Goal: Information Seeking & Learning: Learn about a topic

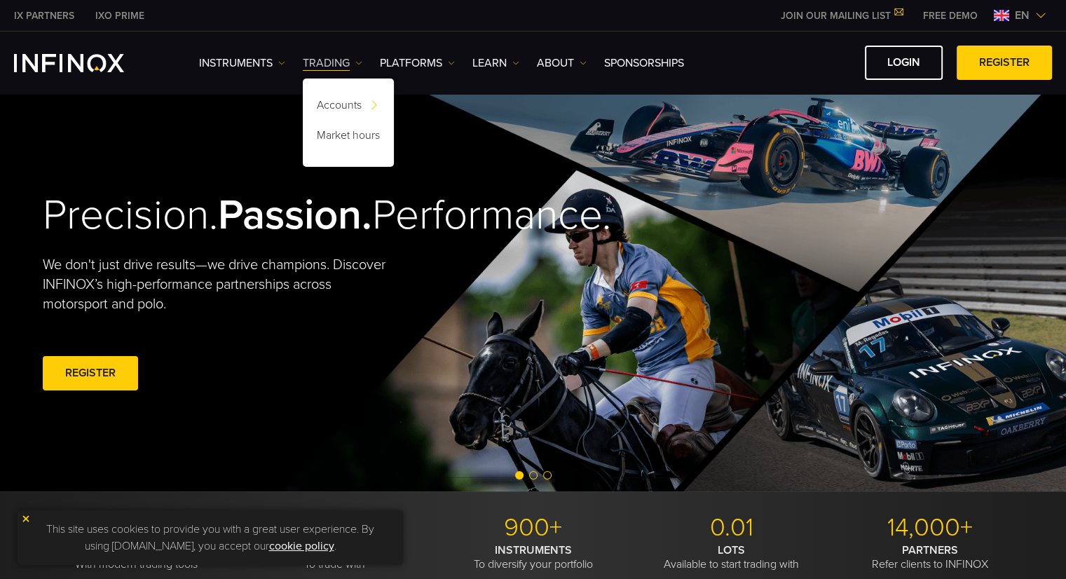
click at [356, 62] on img at bounding box center [358, 63] width 7 height 7
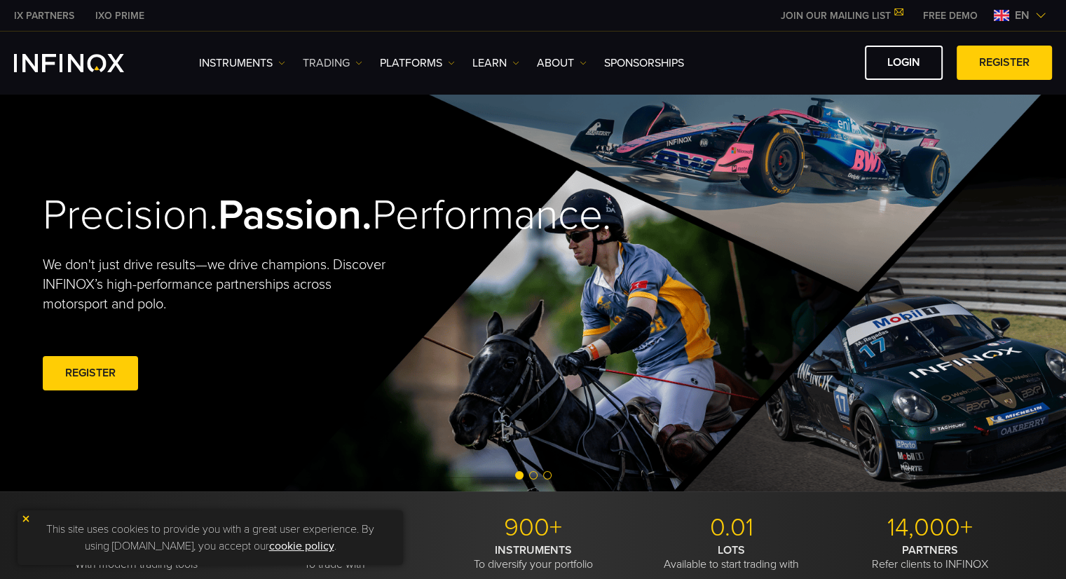
click at [356, 62] on img at bounding box center [358, 63] width 7 height 7
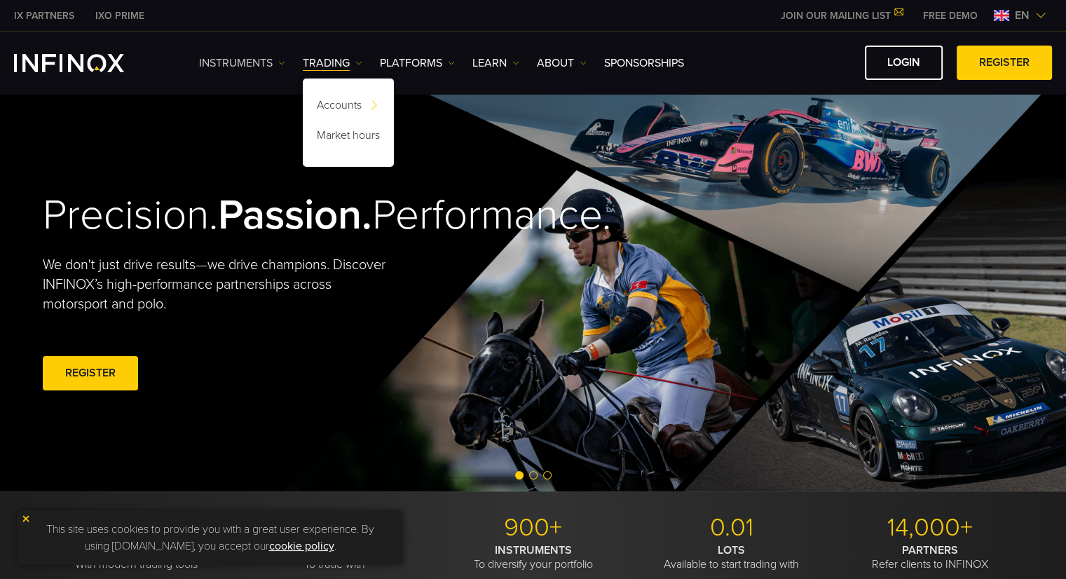
click at [261, 56] on link "Instruments" at bounding box center [242, 63] width 86 height 17
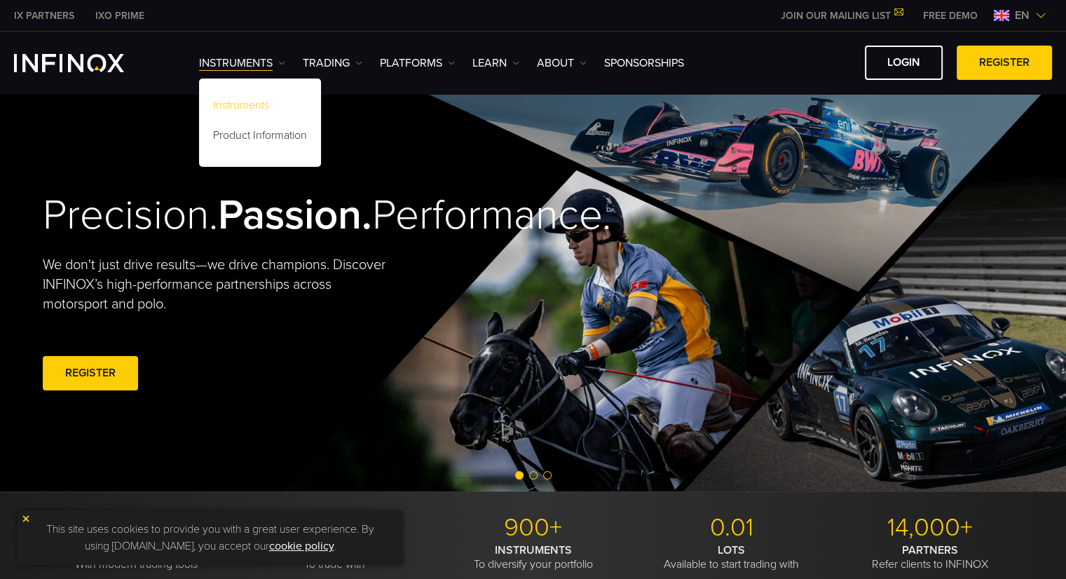
click at [252, 101] on link "Instruments" at bounding box center [260, 108] width 122 height 30
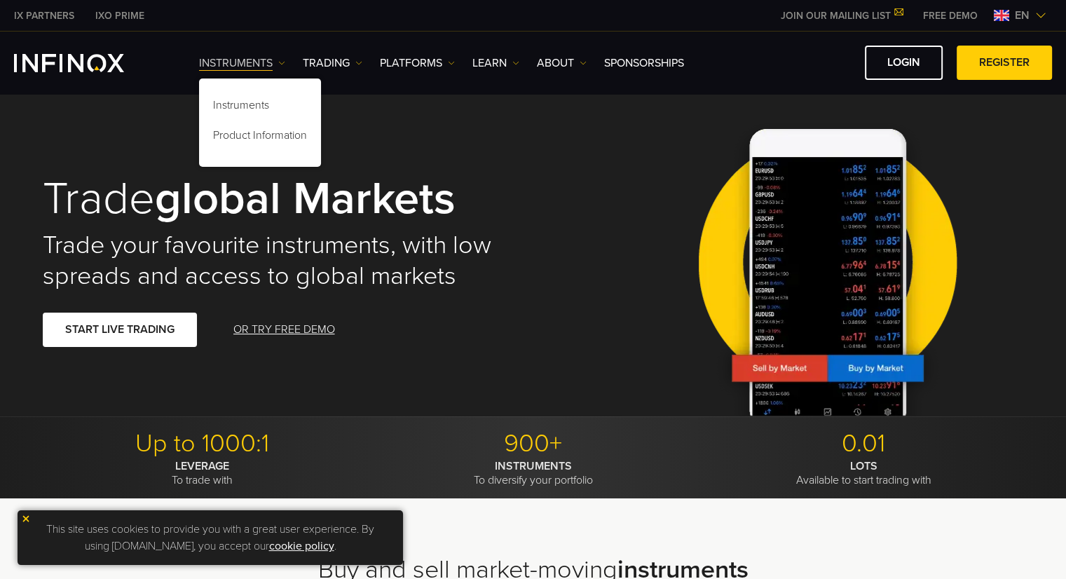
click at [278, 60] on link "Instruments" at bounding box center [242, 63] width 86 height 17
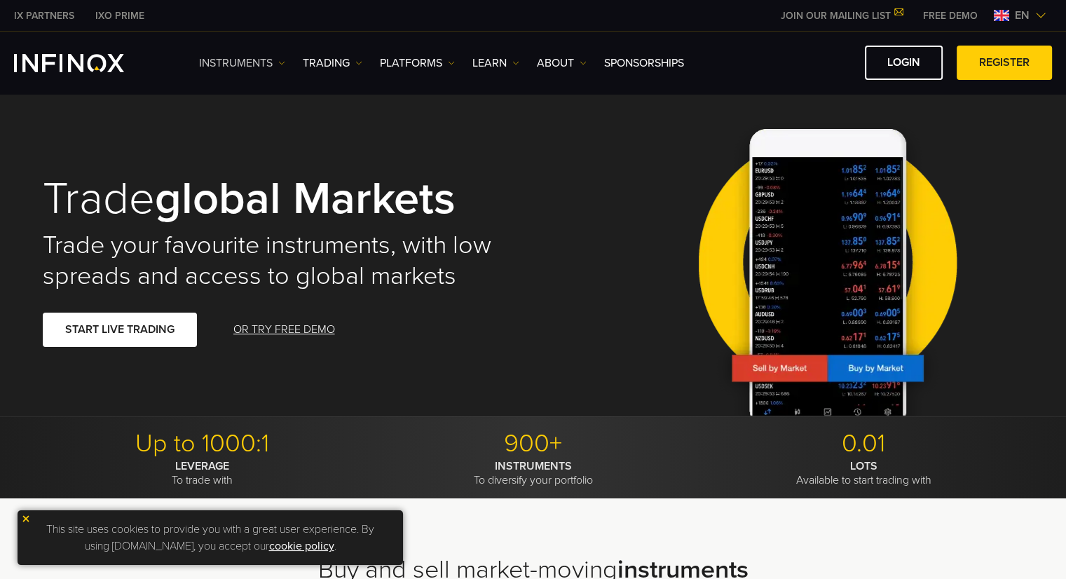
click at [280, 60] on img at bounding box center [281, 63] width 7 height 7
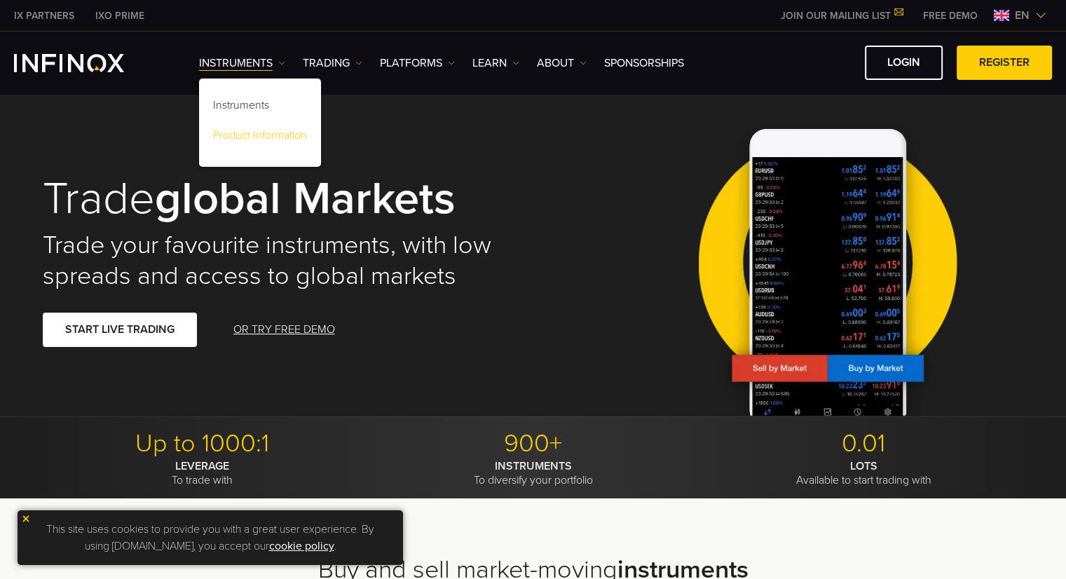
click at [262, 132] on link "Product Information" at bounding box center [260, 138] width 122 height 30
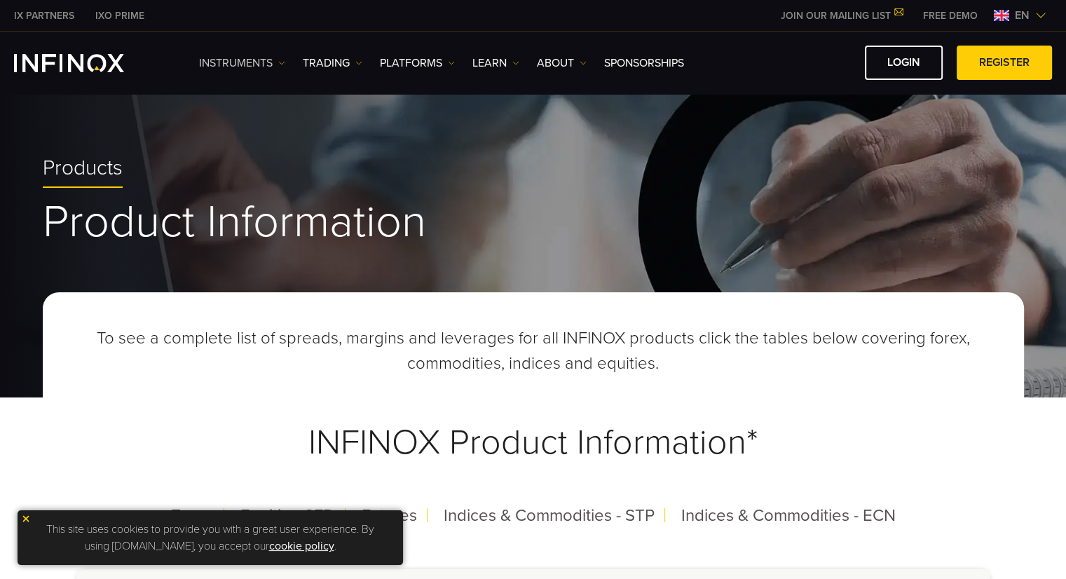
click at [280, 62] on img at bounding box center [281, 63] width 7 height 7
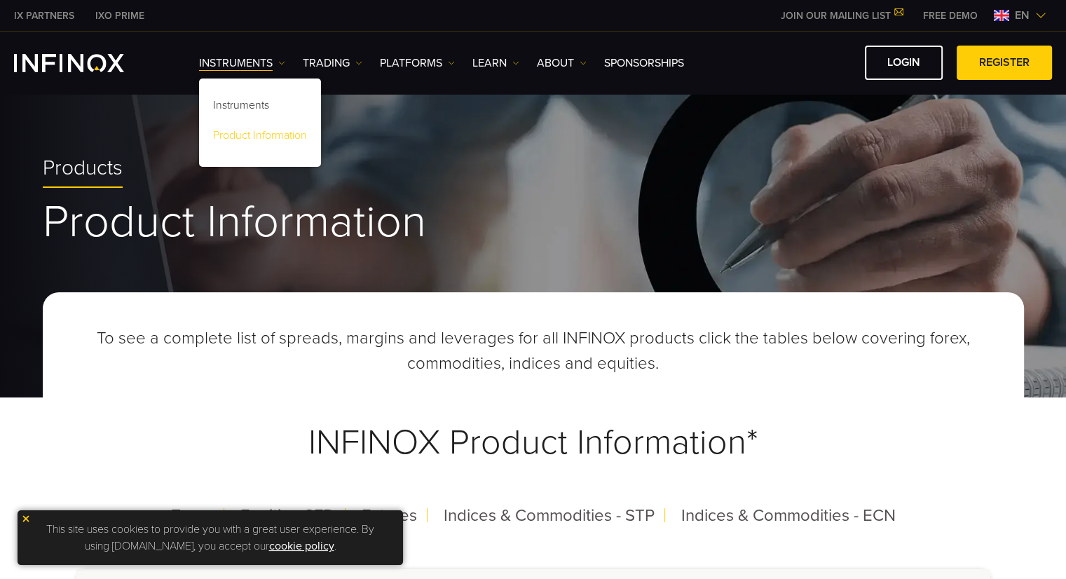
click at [269, 130] on link "Product Information" at bounding box center [260, 138] width 122 height 30
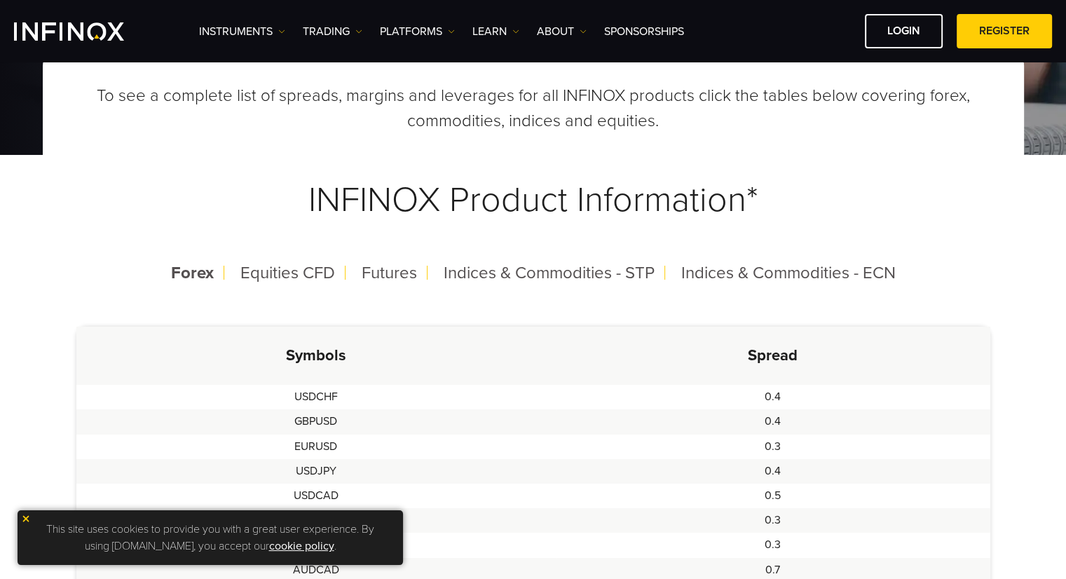
scroll to position [210, 0]
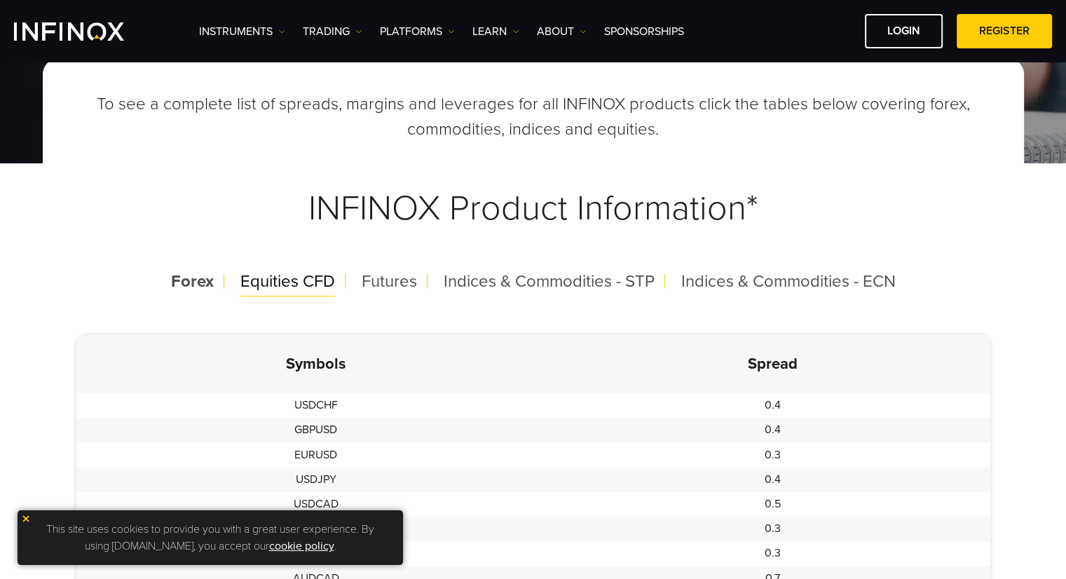
click at [308, 273] on span "Equities CFD" at bounding box center [287, 281] width 95 height 20
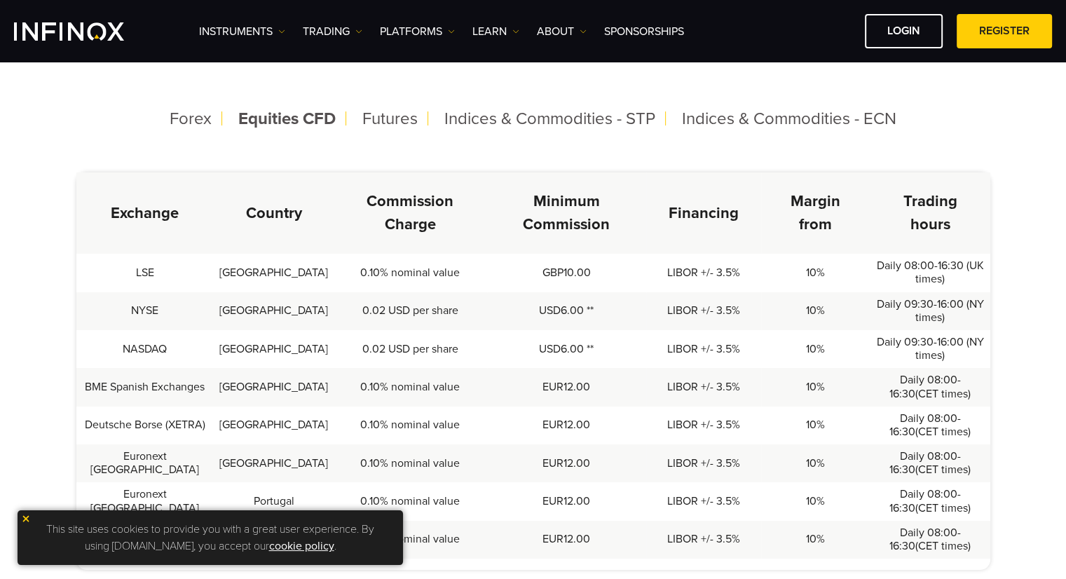
scroll to position [350, 0]
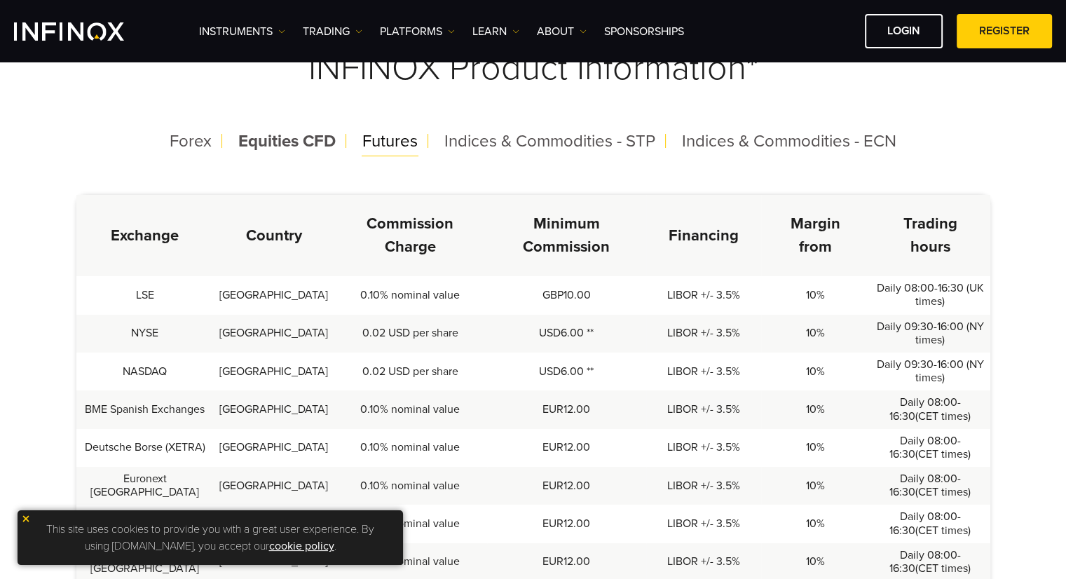
click at [399, 140] on span "Futures" at bounding box center [389, 141] width 55 height 20
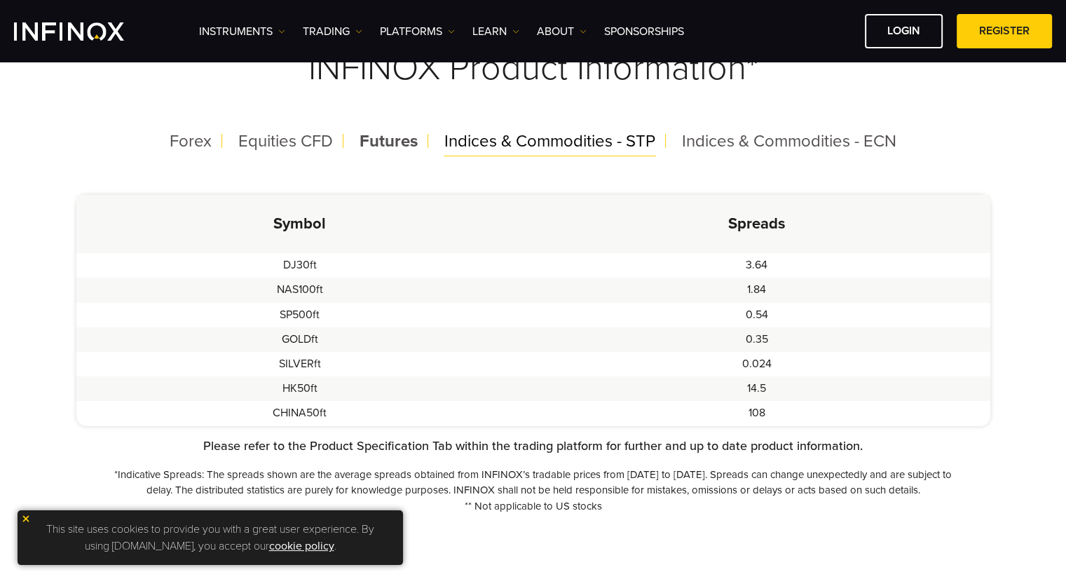
click at [519, 147] on span "Indices & Commodities - STP" at bounding box center [549, 141] width 211 height 20
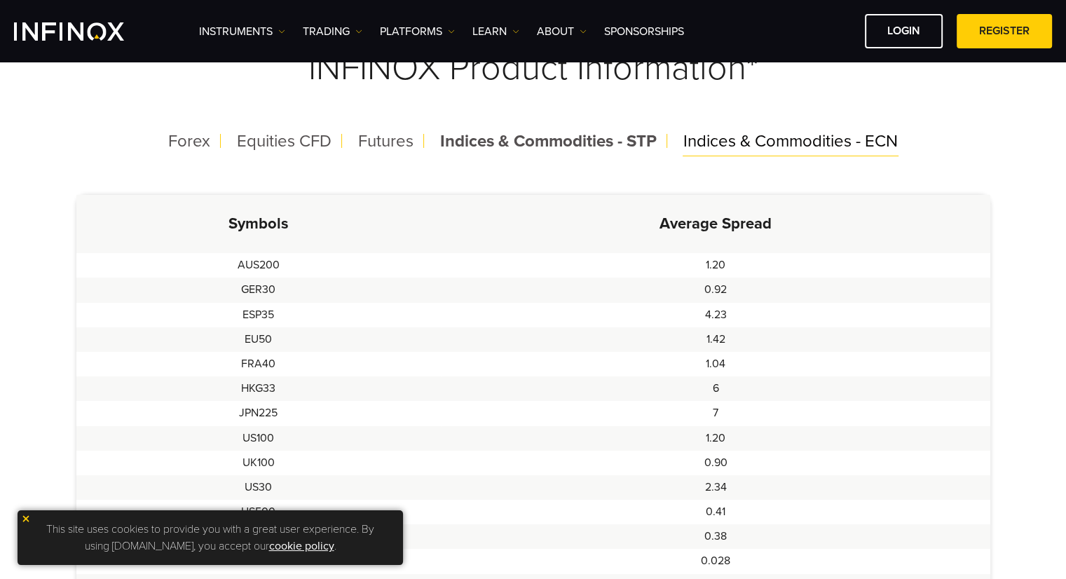
click at [753, 149] on span "Indices & Commodities - ECN" at bounding box center [790, 141] width 215 height 20
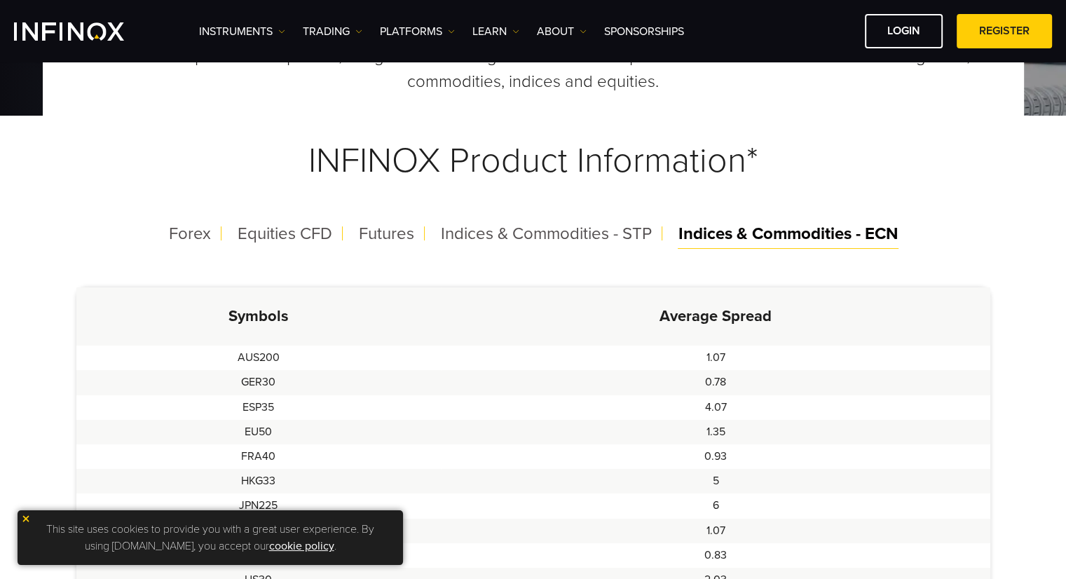
scroll to position [280, 0]
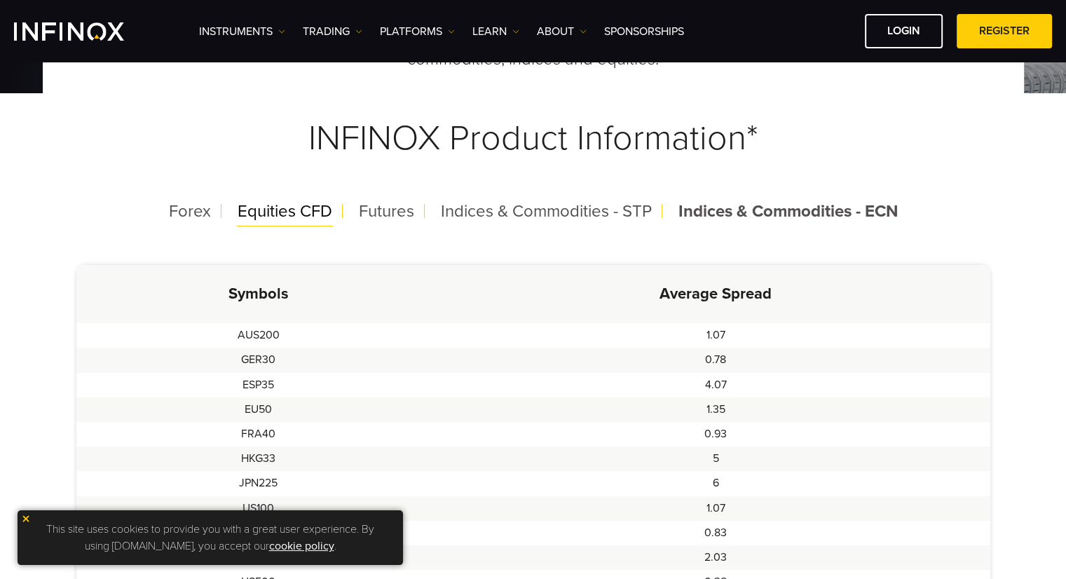
click at [308, 205] on span "Equities CFD" at bounding box center [285, 211] width 95 height 20
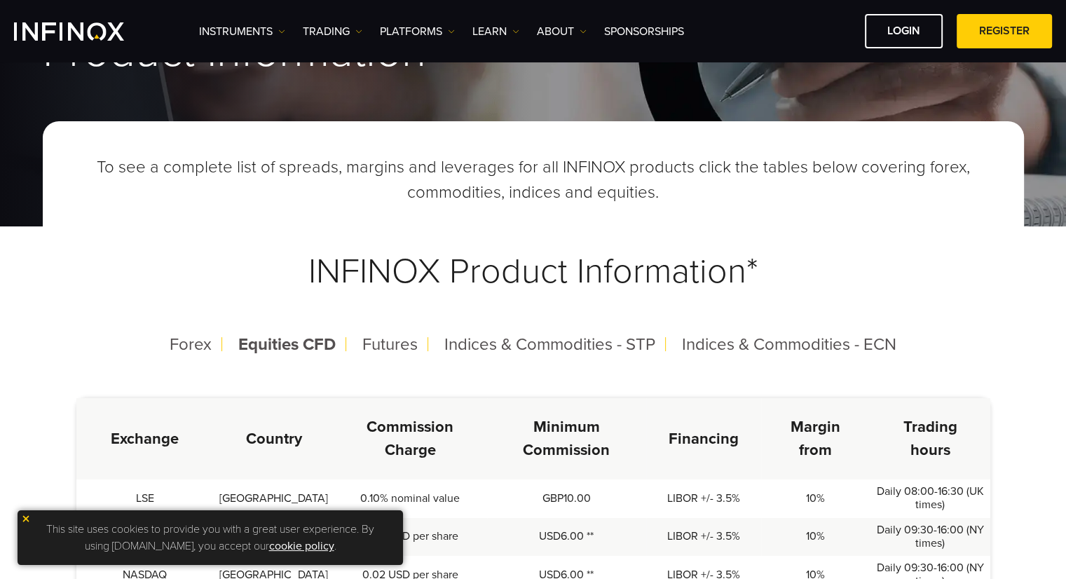
scroll to position [140, 0]
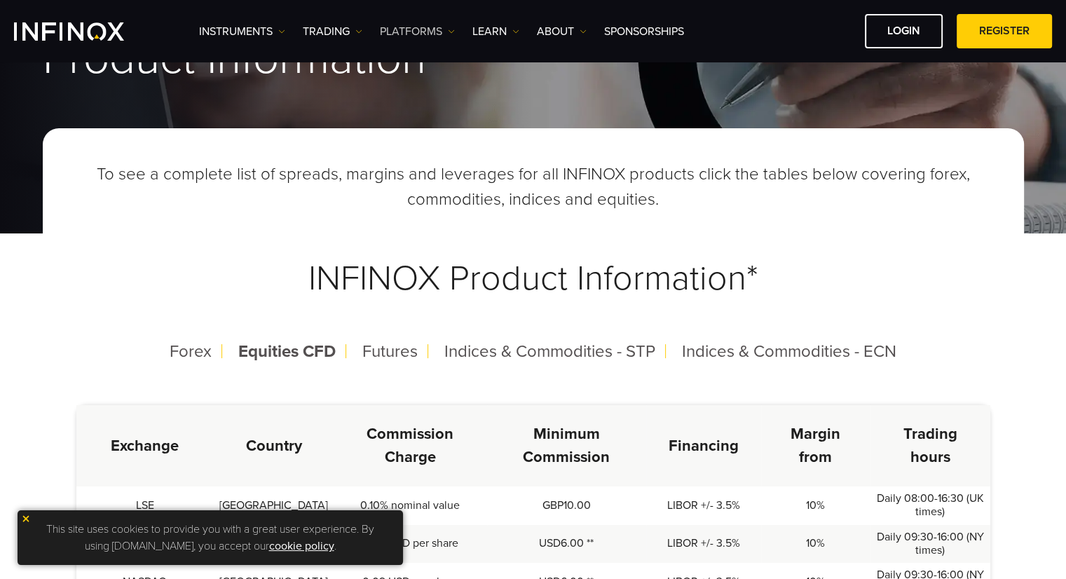
click at [445, 26] on link "PLATFORMS" at bounding box center [417, 31] width 75 height 17
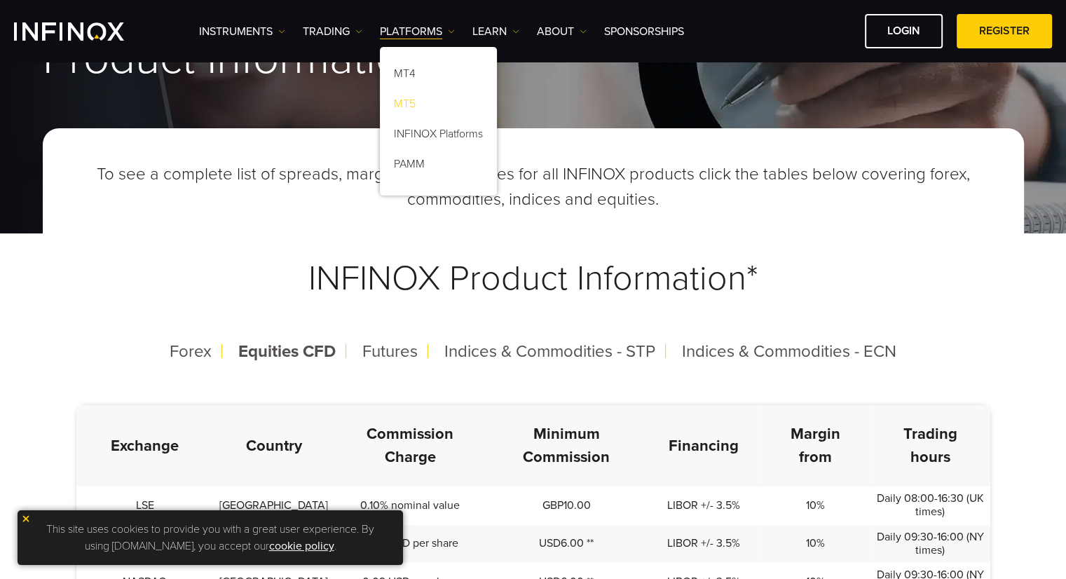
click at [423, 97] on link "MT5" at bounding box center [438, 106] width 117 height 30
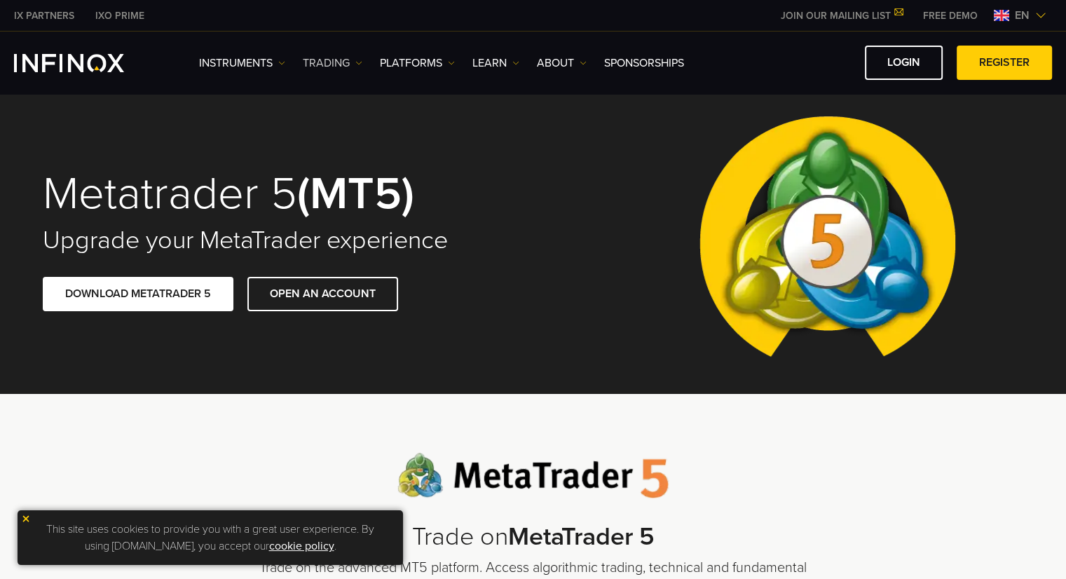
click at [355, 62] on link "TRADING" at bounding box center [333, 63] width 60 height 17
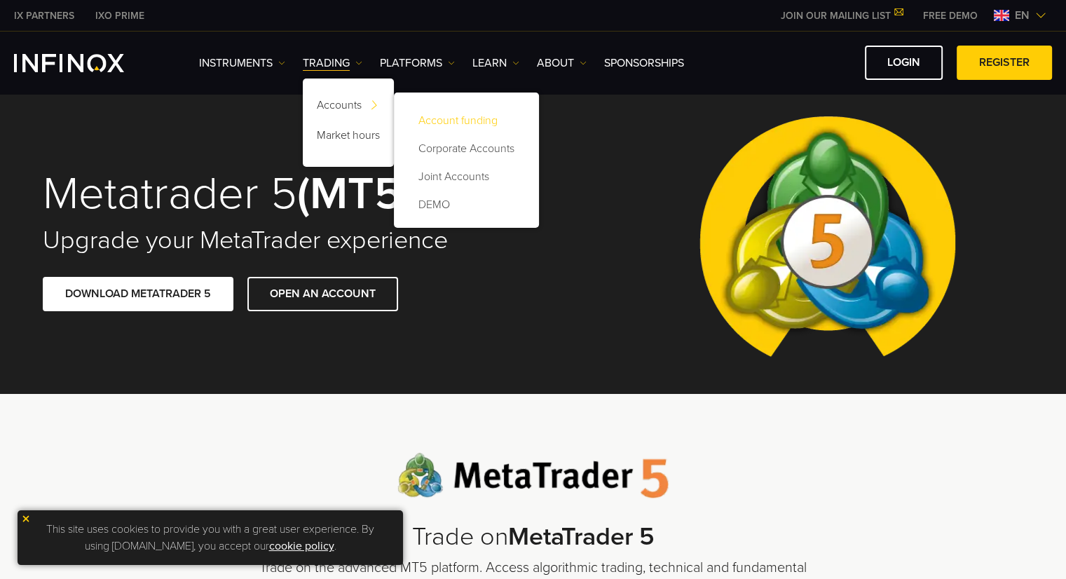
click at [489, 123] on link "Account funding" at bounding box center [466, 121] width 117 height 28
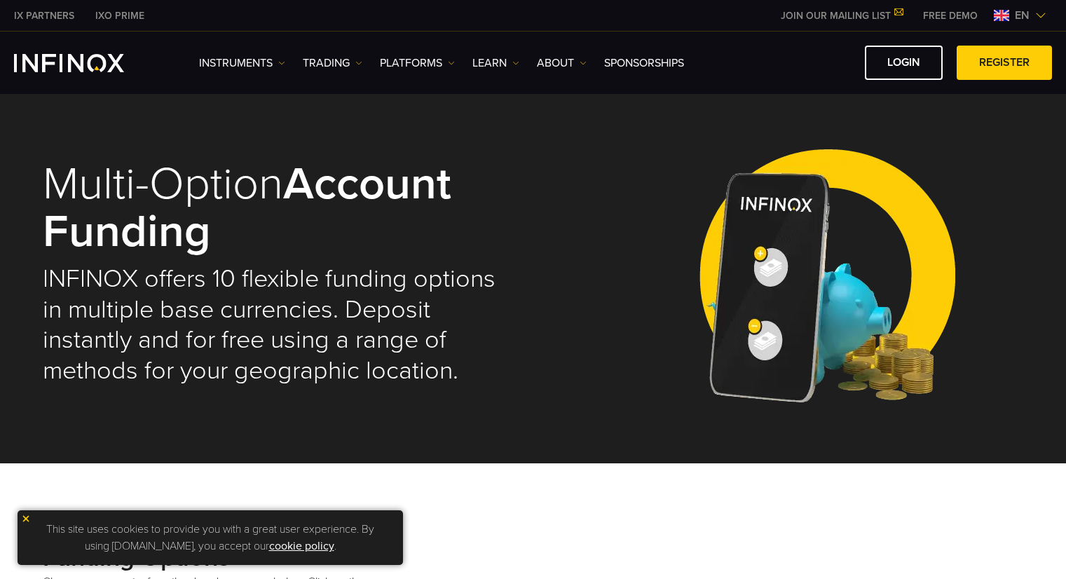
select select "***"
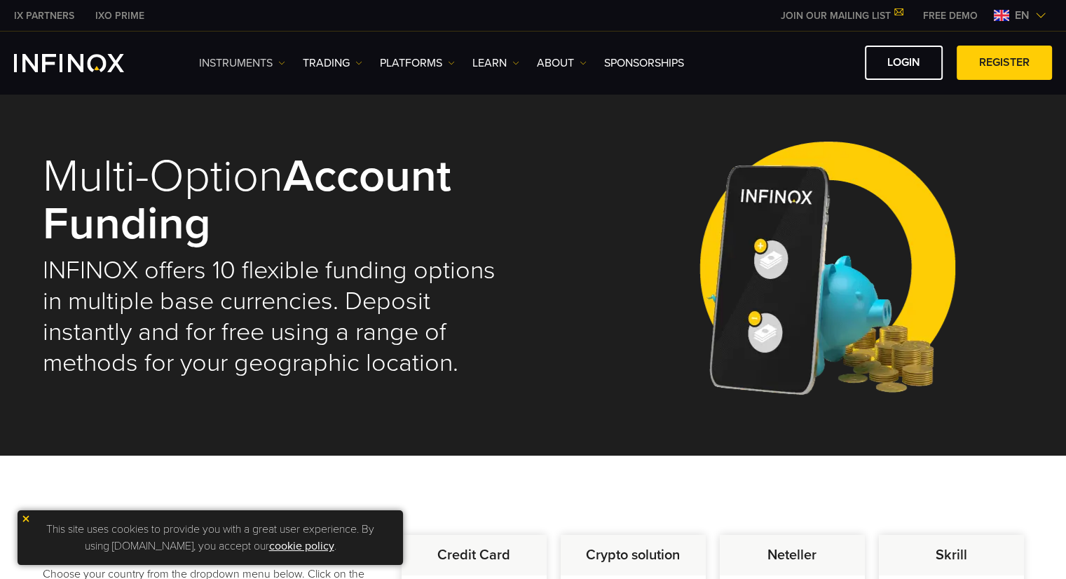
click at [275, 61] on link "Instruments" at bounding box center [242, 63] width 86 height 17
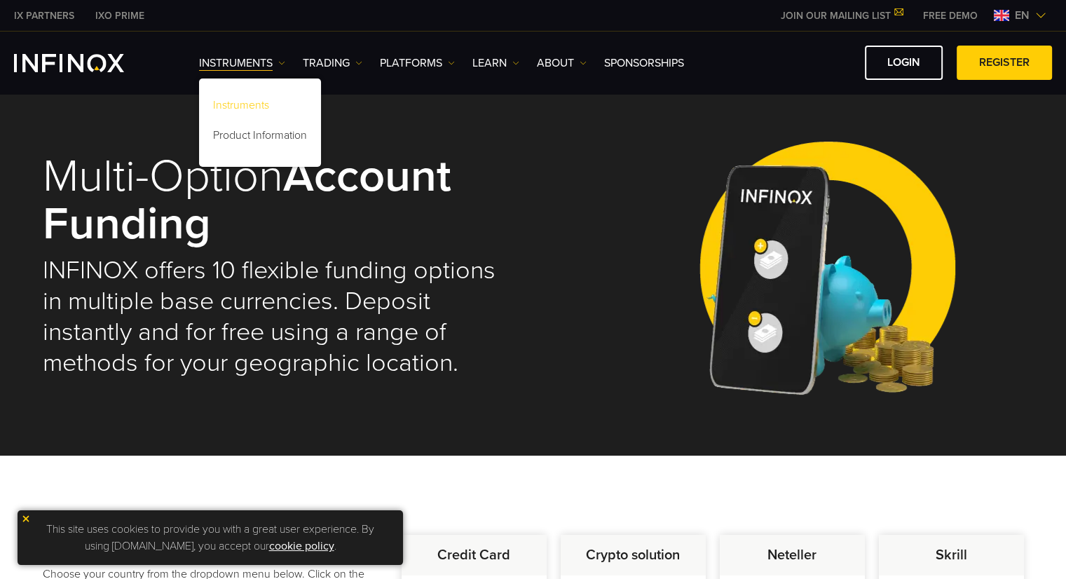
click at [257, 107] on link "Instruments" at bounding box center [260, 108] width 122 height 30
